Goal: Transaction & Acquisition: Subscribe to service/newsletter

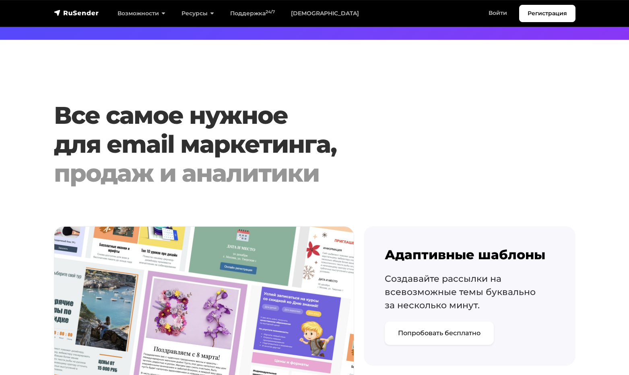
scroll to position [885, 0]
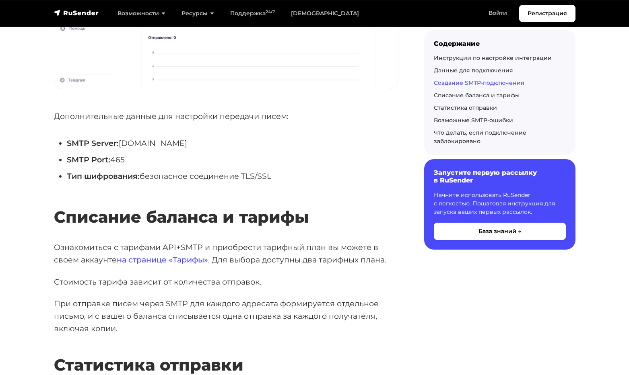
scroll to position [1729, 0]
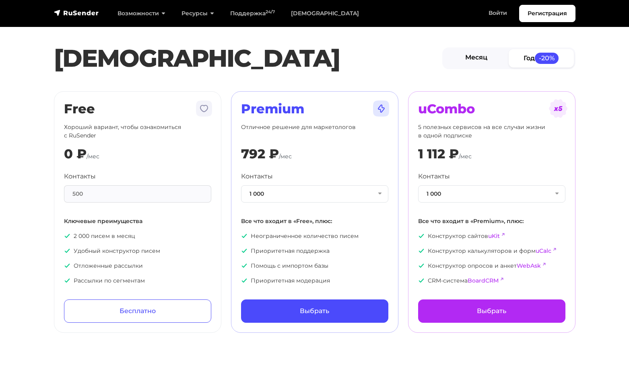
click at [476, 51] on link "Месяц" at bounding box center [476, 58] width 65 height 18
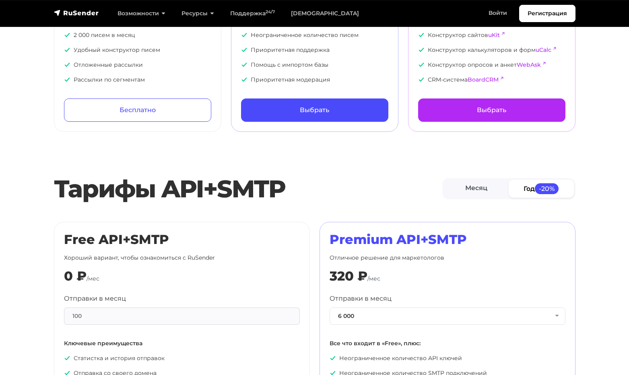
scroll to position [282, 0]
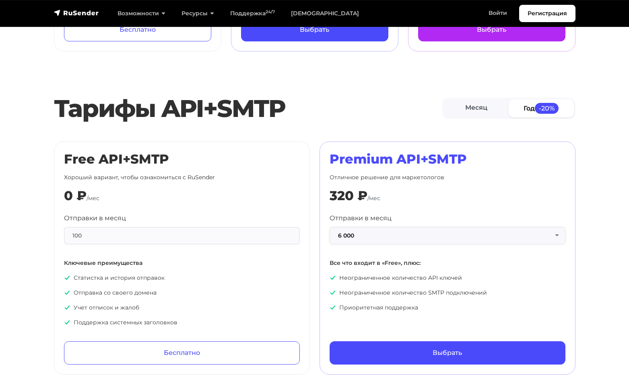
click at [525, 228] on button "6 000" at bounding box center [447, 235] width 236 height 17
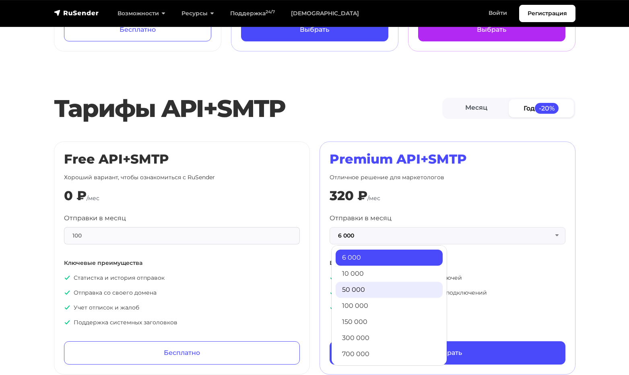
click at [359, 289] on link "50 000" at bounding box center [388, 290] width 107 height 16
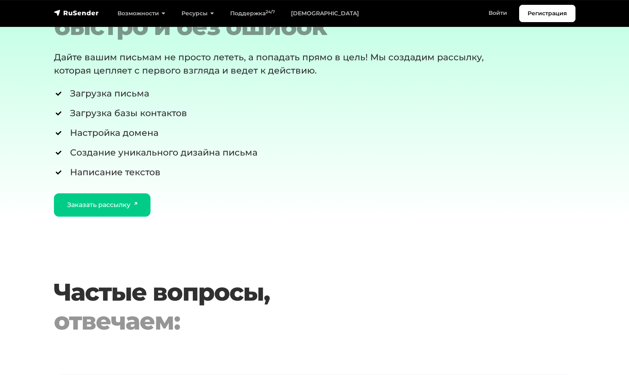
scroll to position [1569, 0]
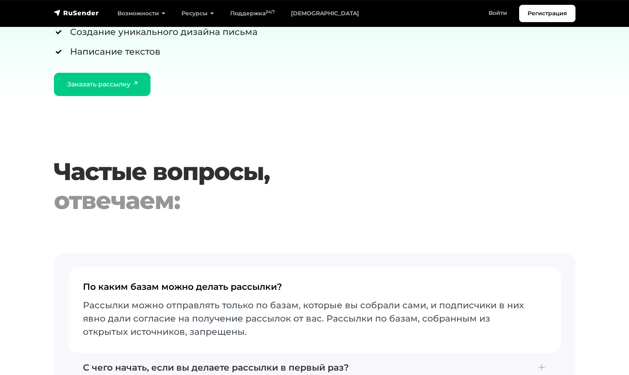
click at [402, 157] on h2 "Частые вопросы, отвечаем:" at bounding box center [292, 186] width 477 height 58
click at [535, 14] on link "Регистрация" at bounding box center [547, 13] width 56 height 17
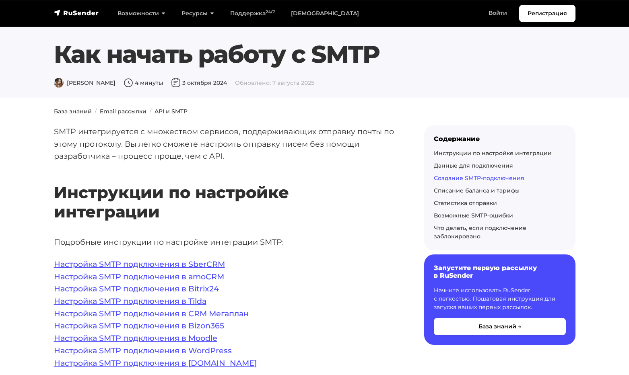
scroll to position [1729, 0]
